Goal: Information Seeking & Learning: Check status

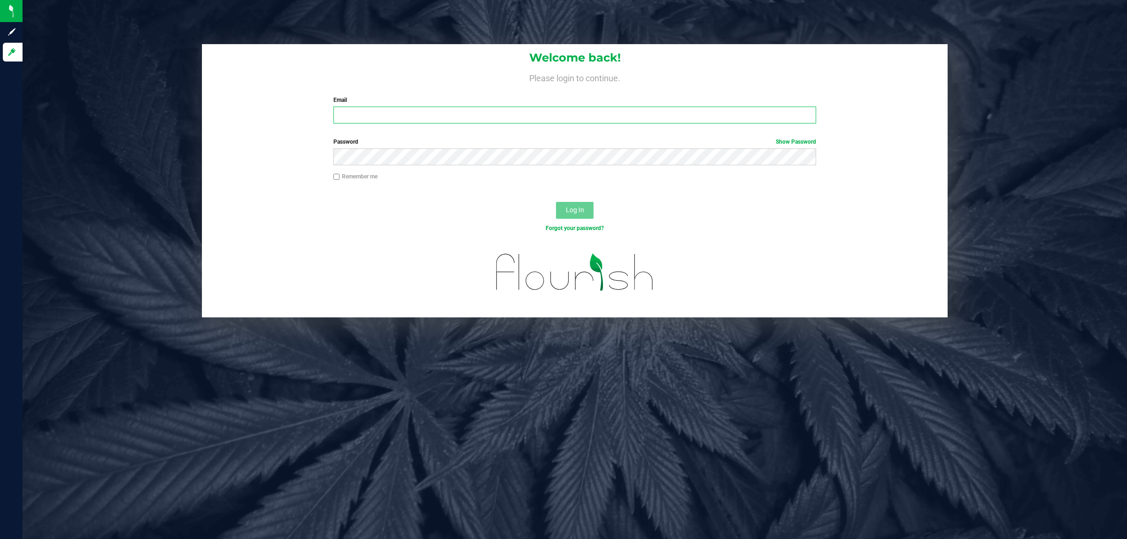
click at [397, 121] on input "Email" at bounding box center [574, 115] width 483 height 17
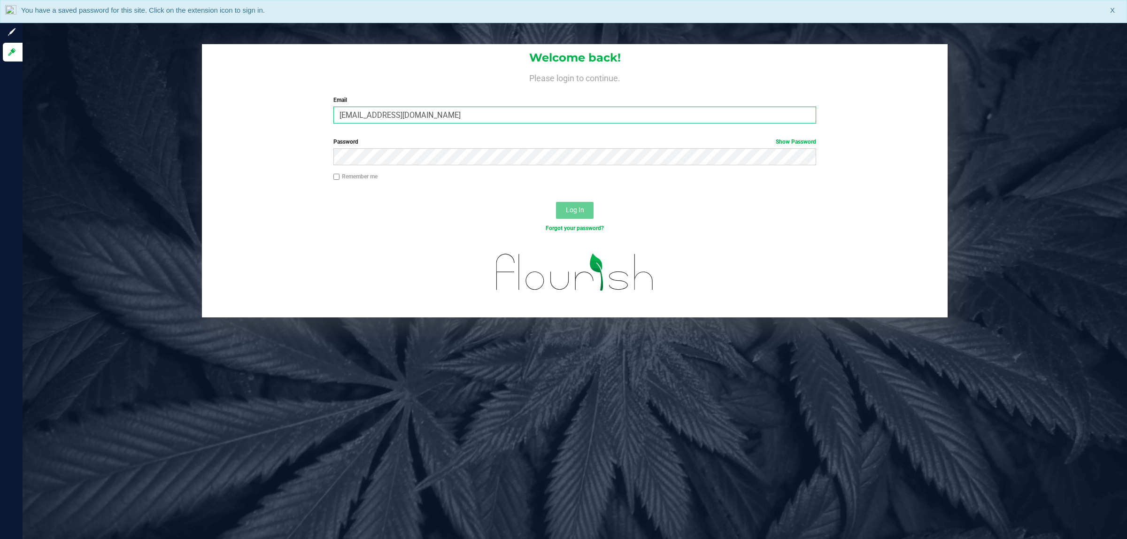
type input "[EMAIL_ADDRESS][DOMAIN_NAME]"
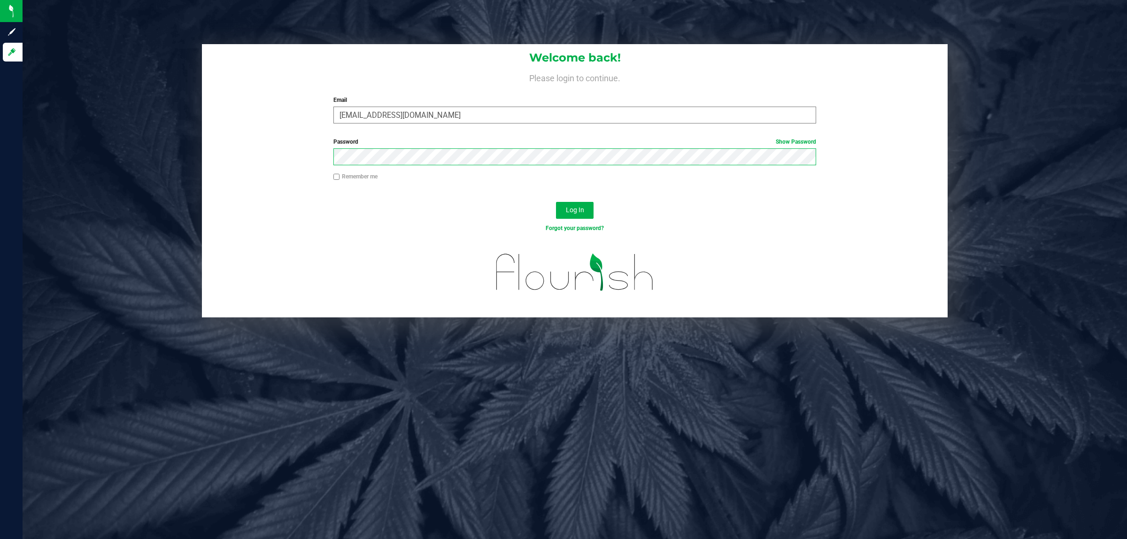
click at [556, 202] on button "Log In" at bounding box center [575, 210] width 38 height 17
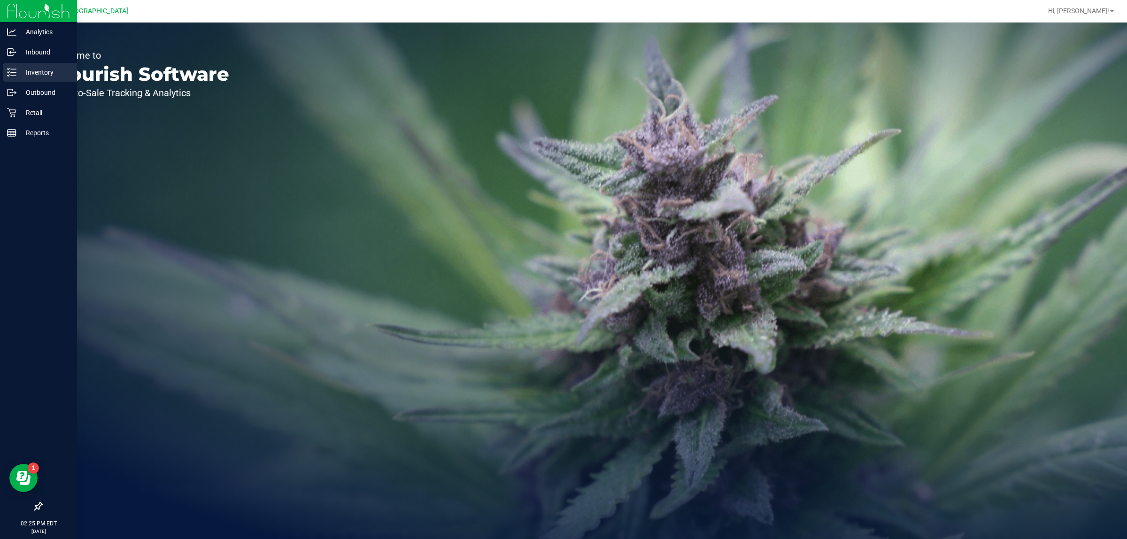
click at [40, 73] on p "Inventory" at bounding box center [44, 72] width 56 height 11
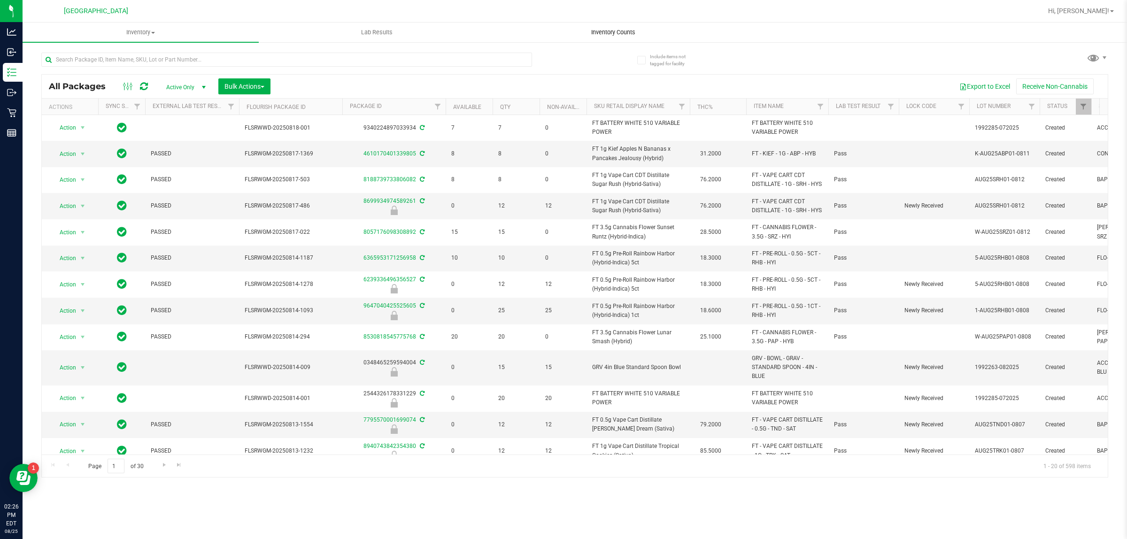
click at [597, 27] on uib-tab-heading "Inventory Counts" at bounding box center [613, 32] width 235 height 19
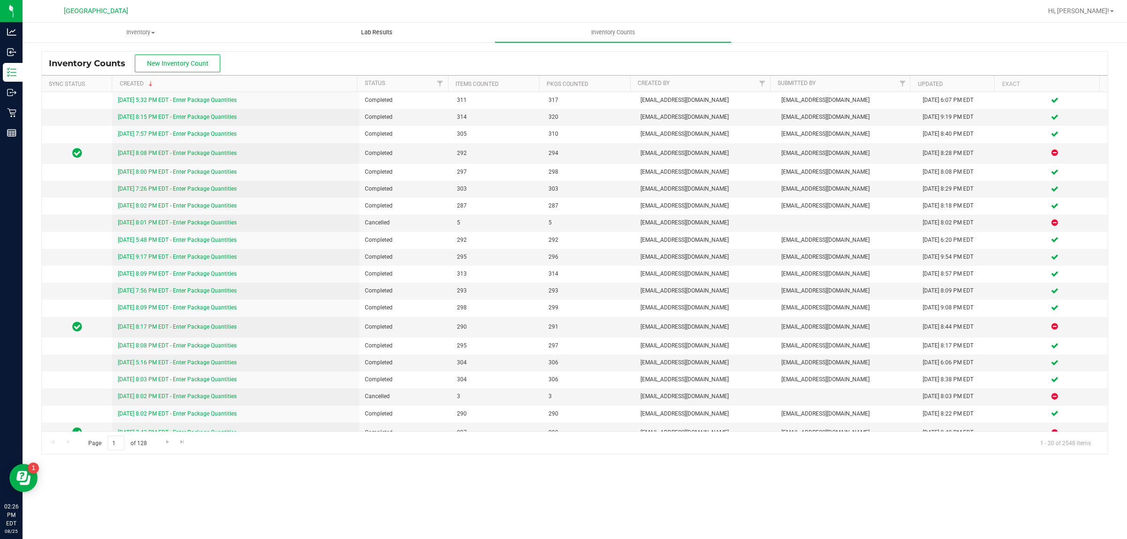
click at [391, 35] on span "Lab Results" at bounding box center [377, 32] width 57 height 8
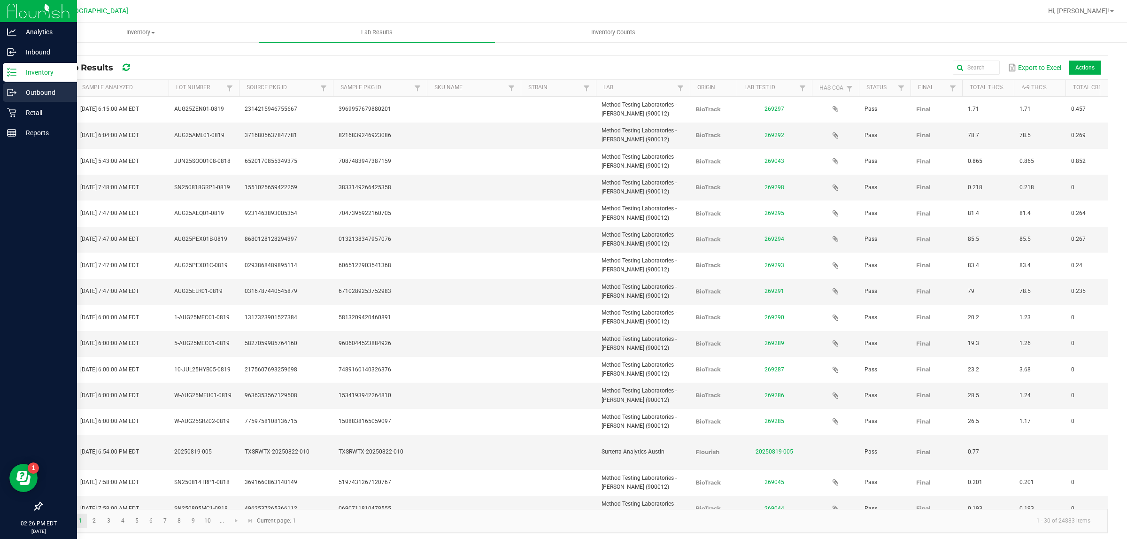
click at [27, 93] on p "Outbound" at bounding box center [44, 92] width 56 height 11
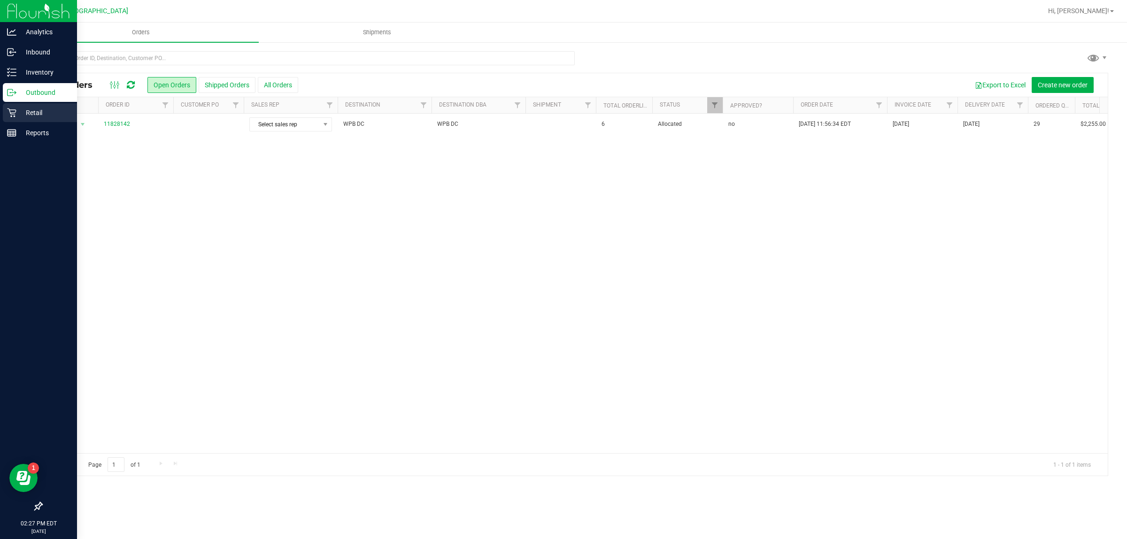
click at [33, 111] on p "Retail" at bounding box center [44, 112] width 56 height 11
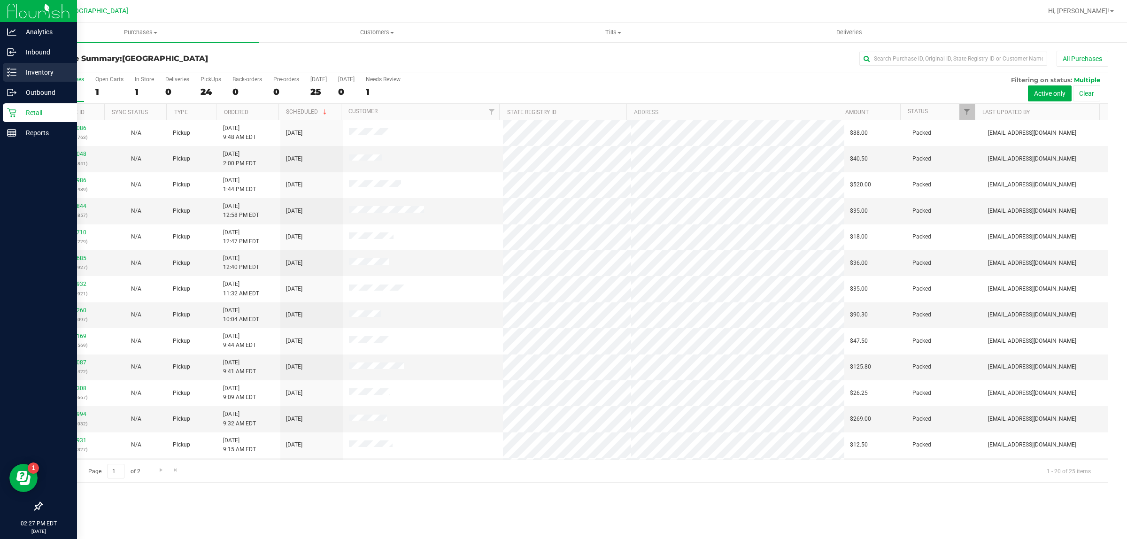
click at [45, 77] on p "Inventory" at bounding box center [44, 72] width 56 height 11
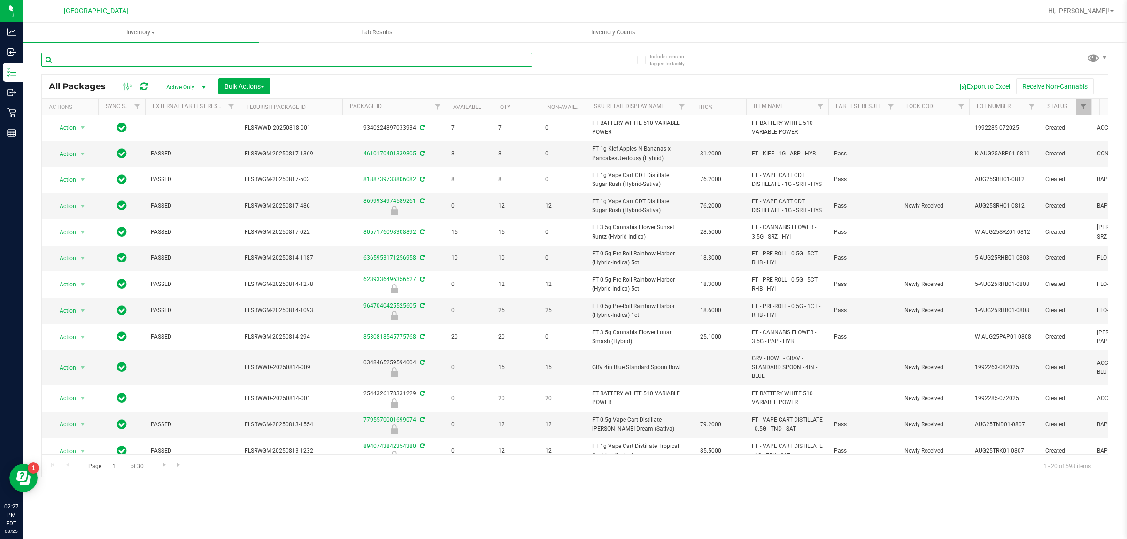
click at [81, 61] on input "text" at bounding box center [286, 60] width 491 height 14
type input "9410202505972040"
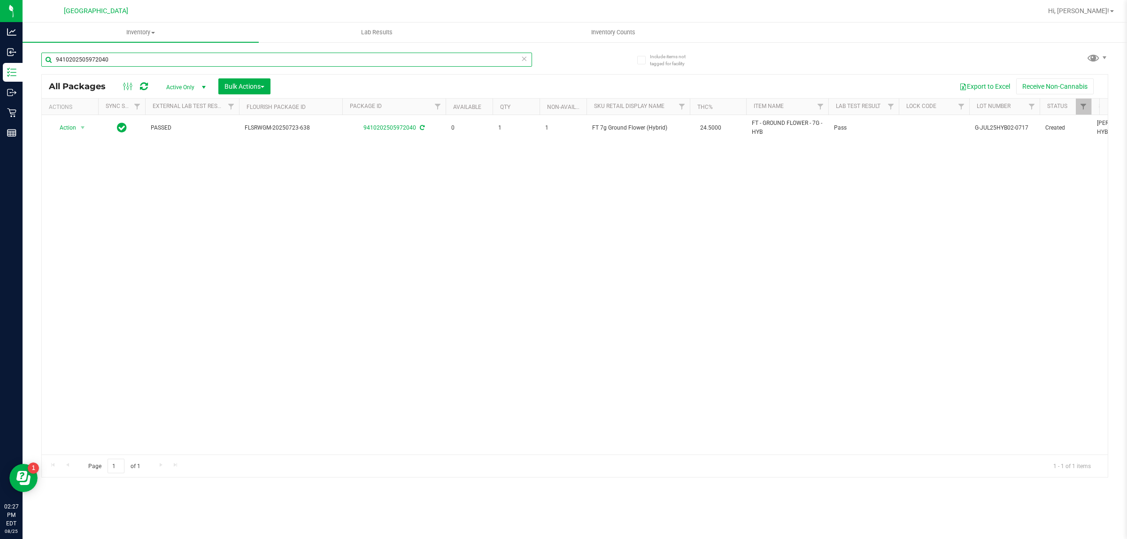
click at [170, 53] on input "9410202505972040" at bounding box center [286, 60] width 491 height 14
